Goal: Find specific fact: Find specific page/section

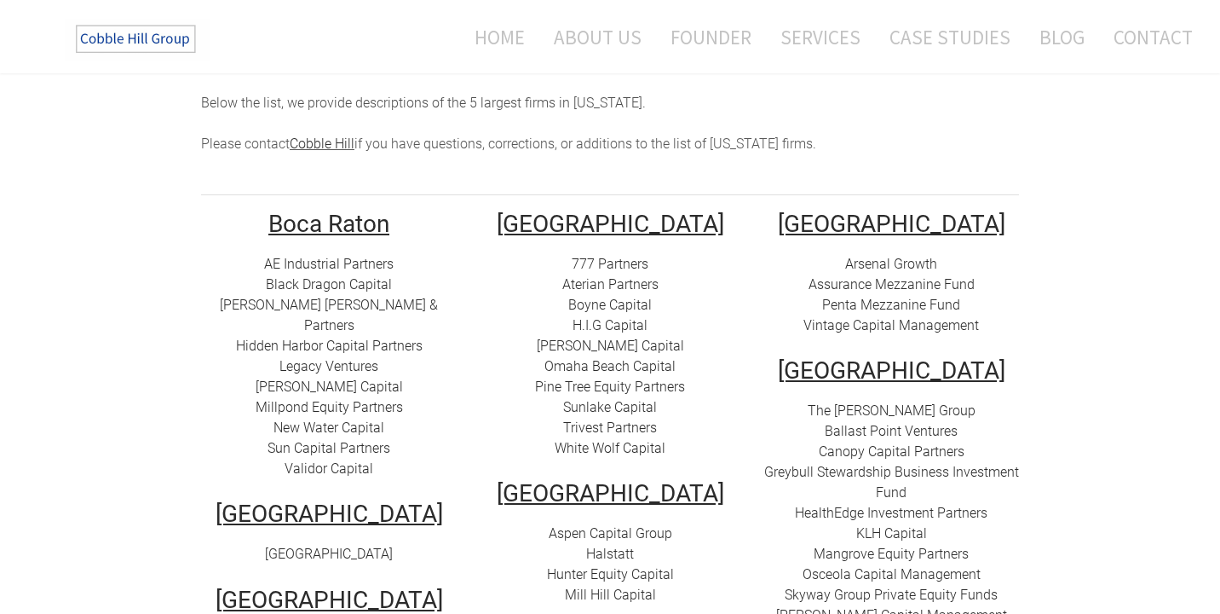
scroll to position [247, 0]
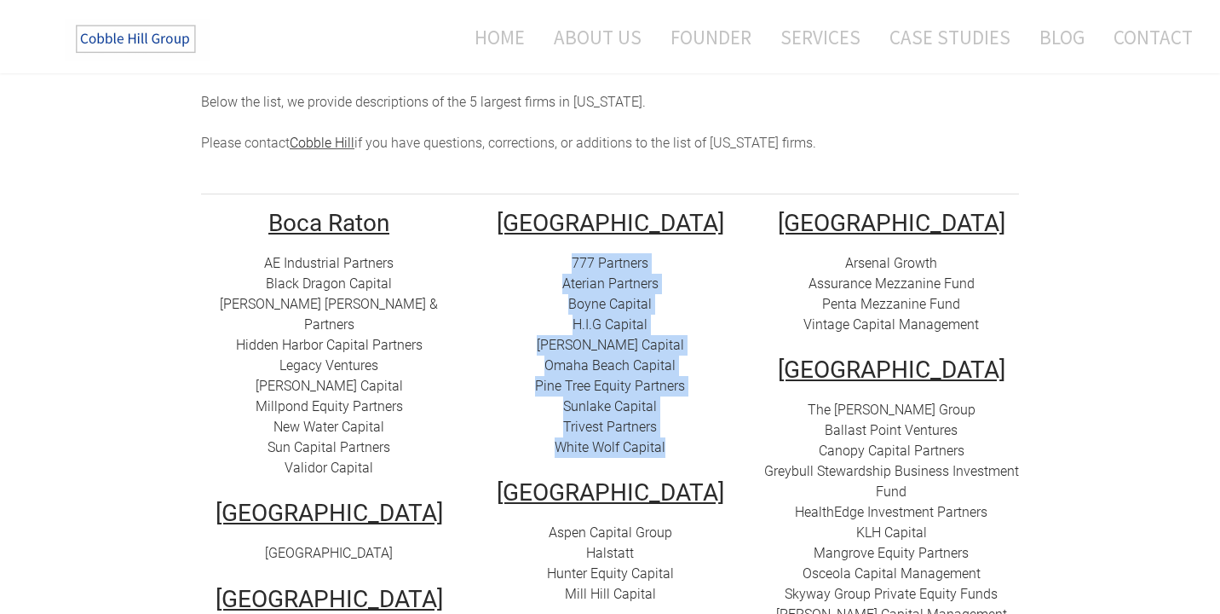
drag, startPoint x: 685, startPoint y: 424, endPoint x: 562, endPoint y: 249, distance: 214.7
click at [562, 253] on div "777 Partners Aterian Partners Boyne Capital H.I.G Capital [PERSON_NAME][GEOGRAP…" at bounding box center [610, 355] width 256 height 205
copy div "777 Partners Aterian Partners Boyne Capital H.I.G Capital [PERSON_NAME][GEOGRAP…"
click at [487, 374] on div "777 Partners Aterian Partners Boyne Capital H.I.G Capital [PERSON_NAME][GEOGRAP…" at bounding box center [610, 355] width 256 height 205
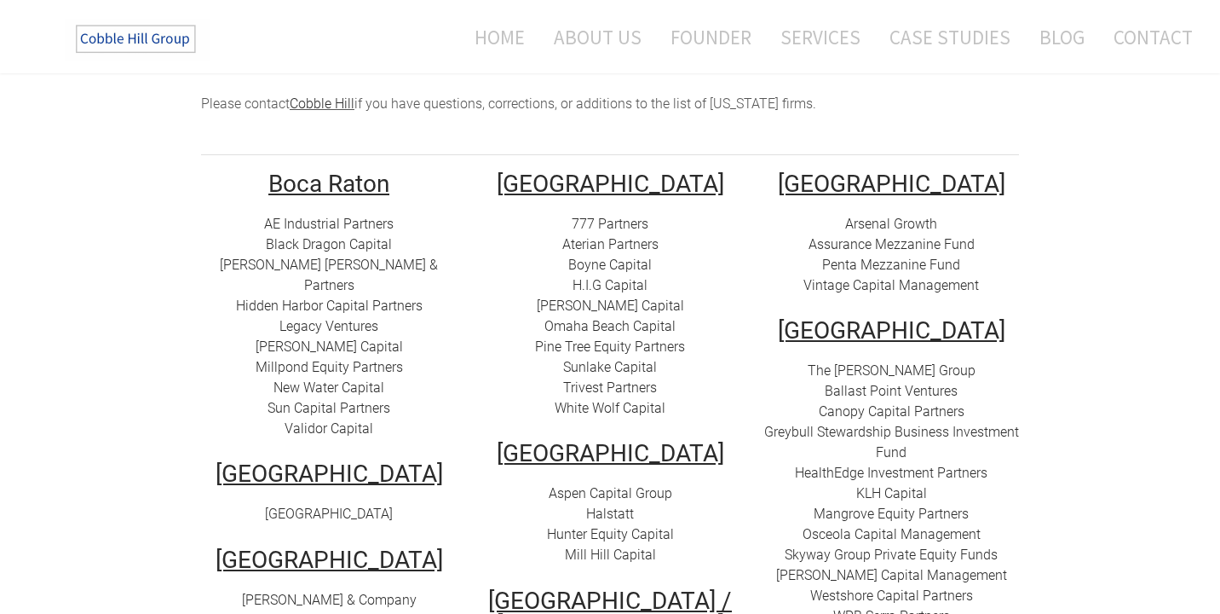
scroll to position [287, 0]
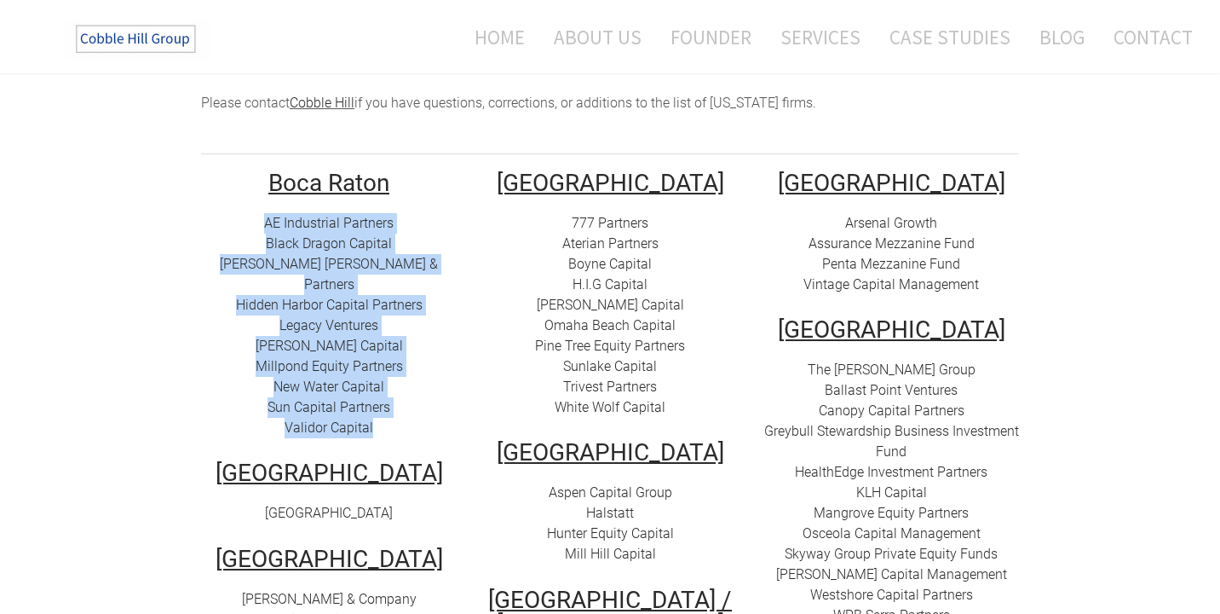
drag, startPoint x: 397, startPoint y: 395, endPoint x: 257, endPoint y: 205, distance: 237.1
click at [257, 213] on div "AE Industrial Partners Black Dragon Capital [PERSON_NAME] [PERSON_NAME] & Partn…" at bounding box center [329, 325] width 256 height 225
copy div "AE Industrial Partners Black Dragon Capital [PERSON_NAME] [PERSON_NAME] & Partn…"
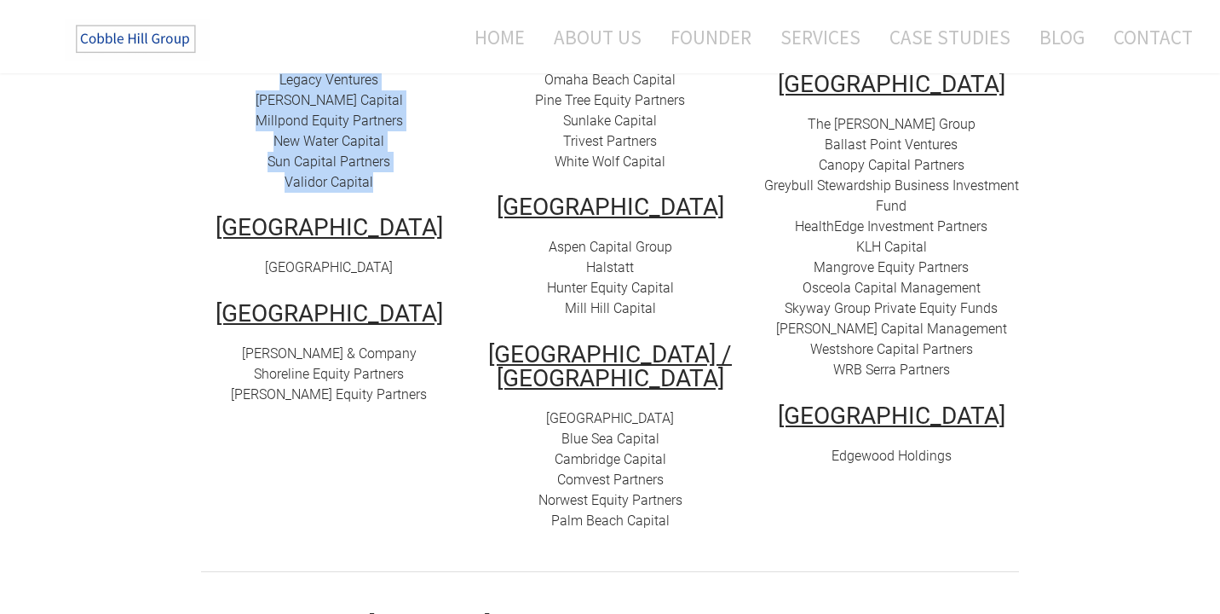
scroll to position [306, 0]
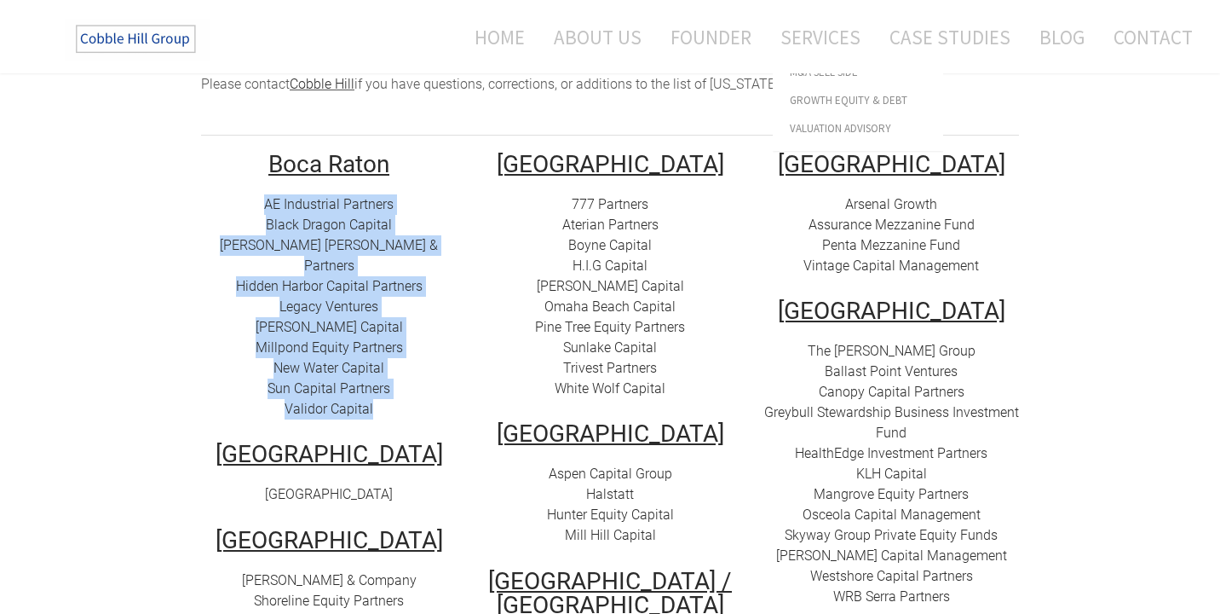
click at [481, 344] on td "[GEOGRAPHIC_DATA] 777 Partners Aterian Partners Boyne Capital H.I.G Capital [PE…" at bounding box center [610, 467] width 281 height 628
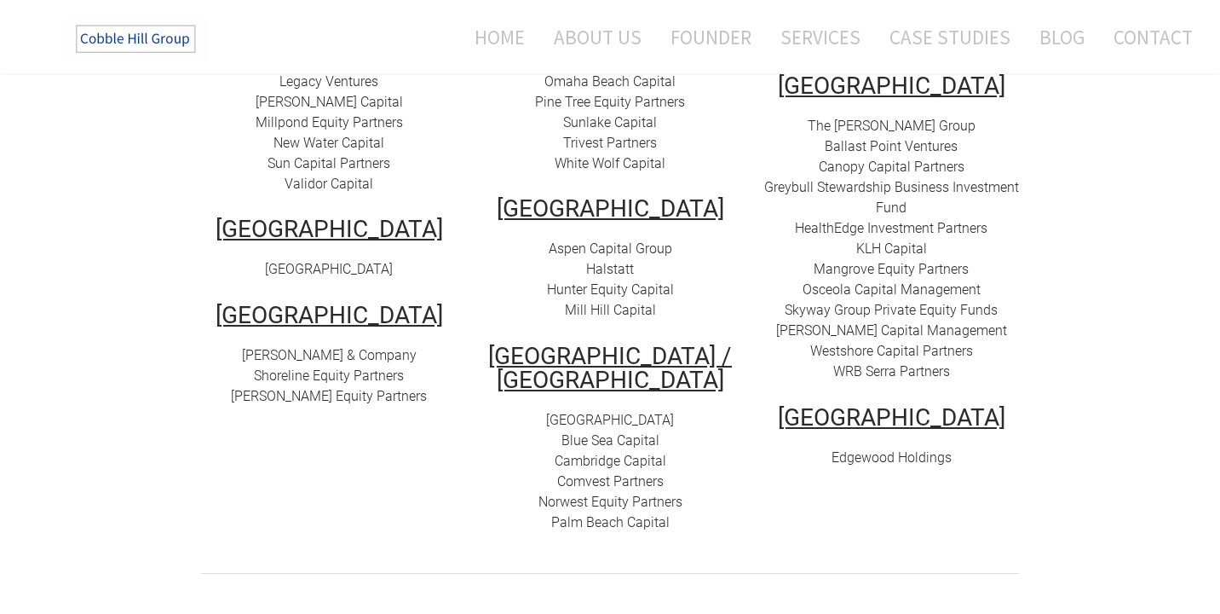
scroll to position [537, 0]
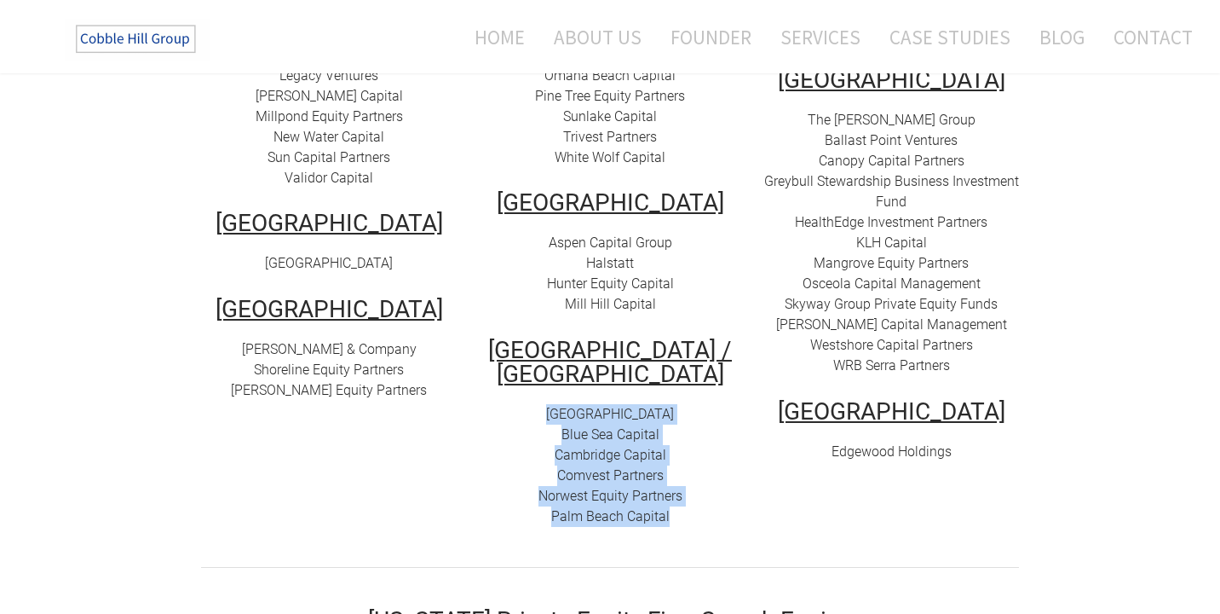
drag, startPoint x: 687, startPoint y: 505, endPoint x: 532, endPoint y: 384, distance: 196.7
click at [532, 404] on div "Atlantic Street Capital Blue Sea Capital Cambridge Capital C omvest Partners No…" at bounding box center [610, 465] width 256 height 123
copy div "Atlantic Street Capital Blue Sea Capital Cambridge Capital C omvest Partners No…"
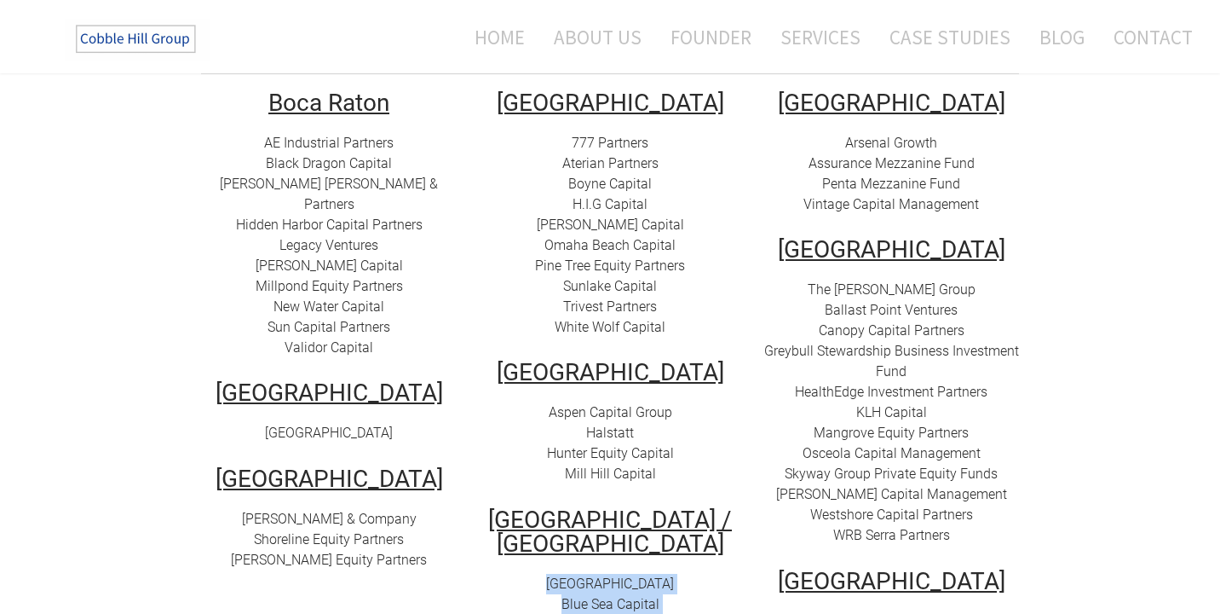
scroll to position [338, 0]
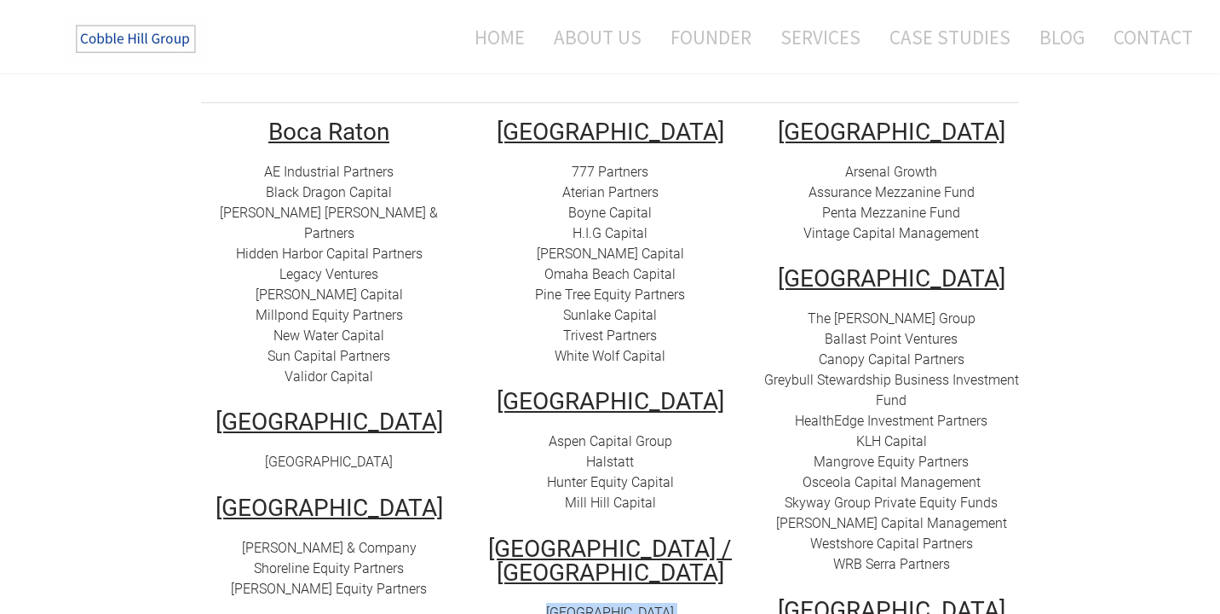
drag, startPoint x: 412, startPoint y: 422, endPoint x: 262, endPoint y: 424, distance: 150.0
click at [262, 452] on div "[GEOGRAPHIC_DATA]" at bounding box center [329, 462] width 256 height 20
copy link "[GEOGRAPHIC_DATA]"
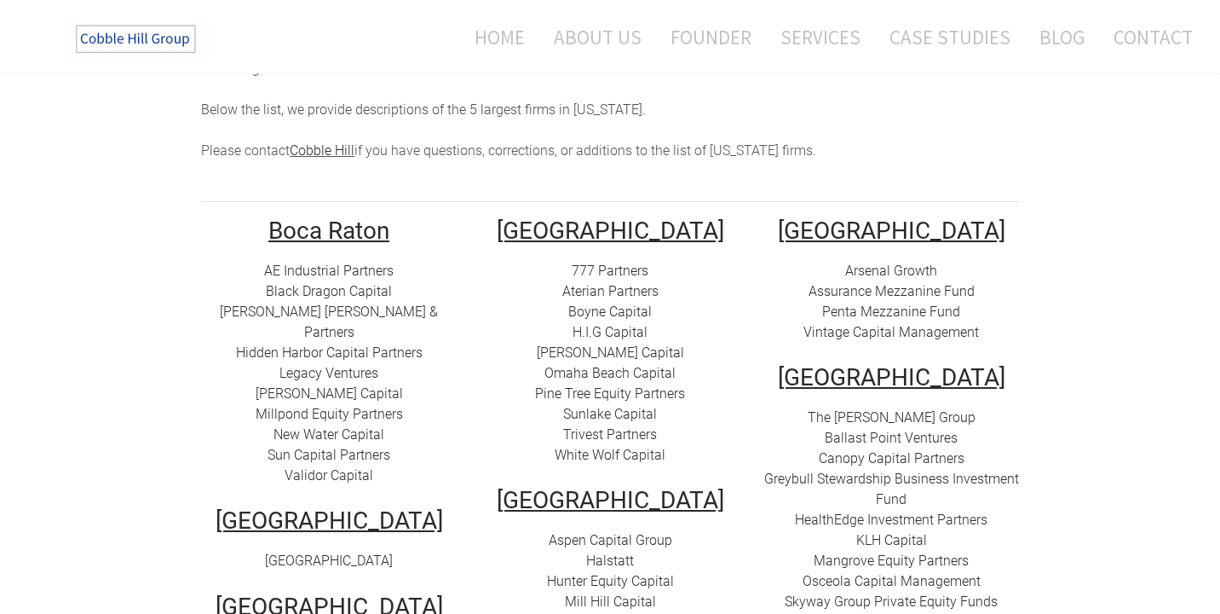
scroll to position [0, 0]
